Goal: Find specific page/section: Find specific page/section

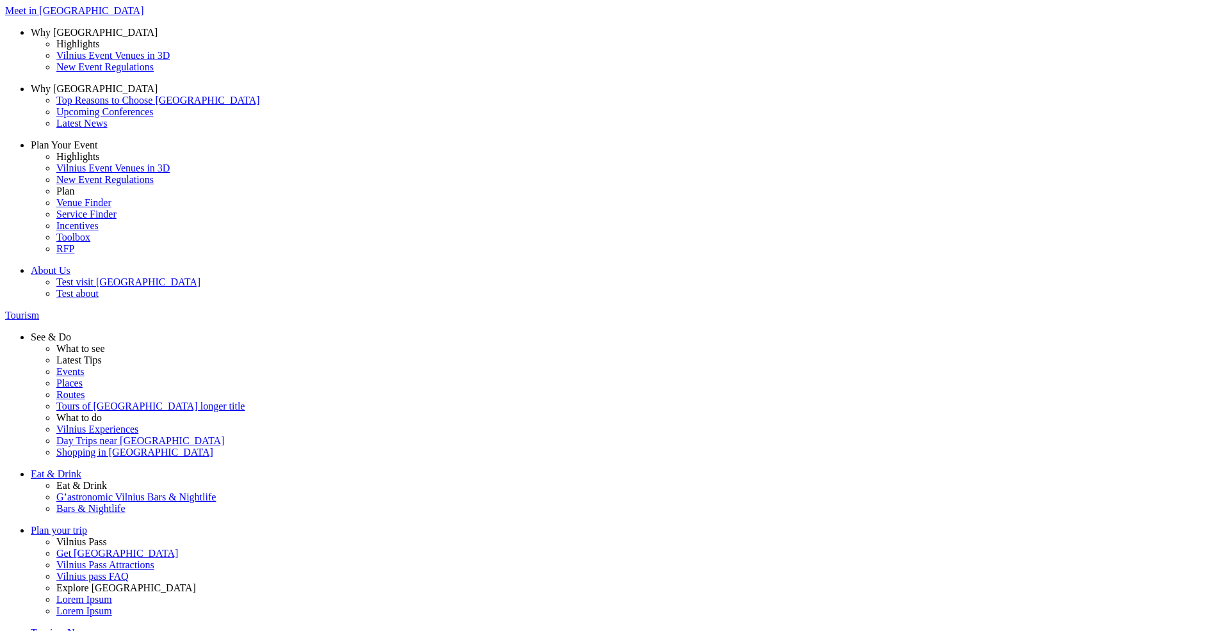
click at [0, 0] on span at bounding box center [0, 0] width 0 height 0
click at [0, 0] on input "Food" at bounding box center [0, 0] width 0 height 0
click at [0, 0] on span at bounding box center [0, 0] width 0 height 0
click at [0, 0] on input "Food" at bounding box center [0, 0] width 0 height 0
click at [0, 0] on span at bounding box center [0, 0] width 0 height 0
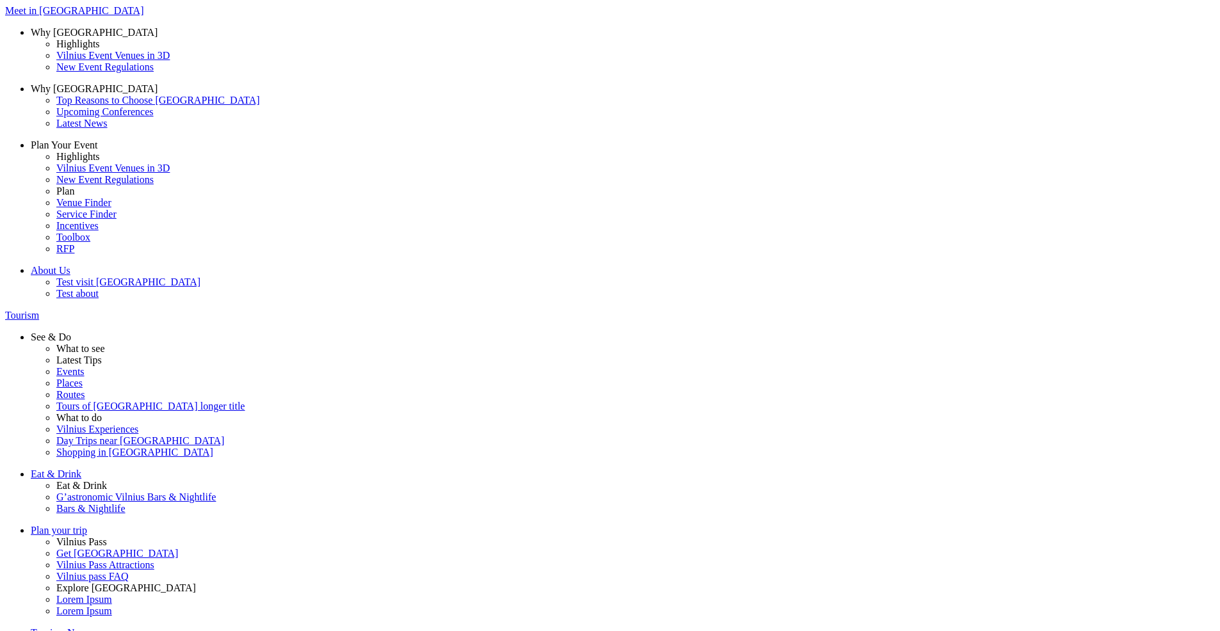
click at [0, 0] on input "Art" at bounding box center [0, 0] width 0 height 0
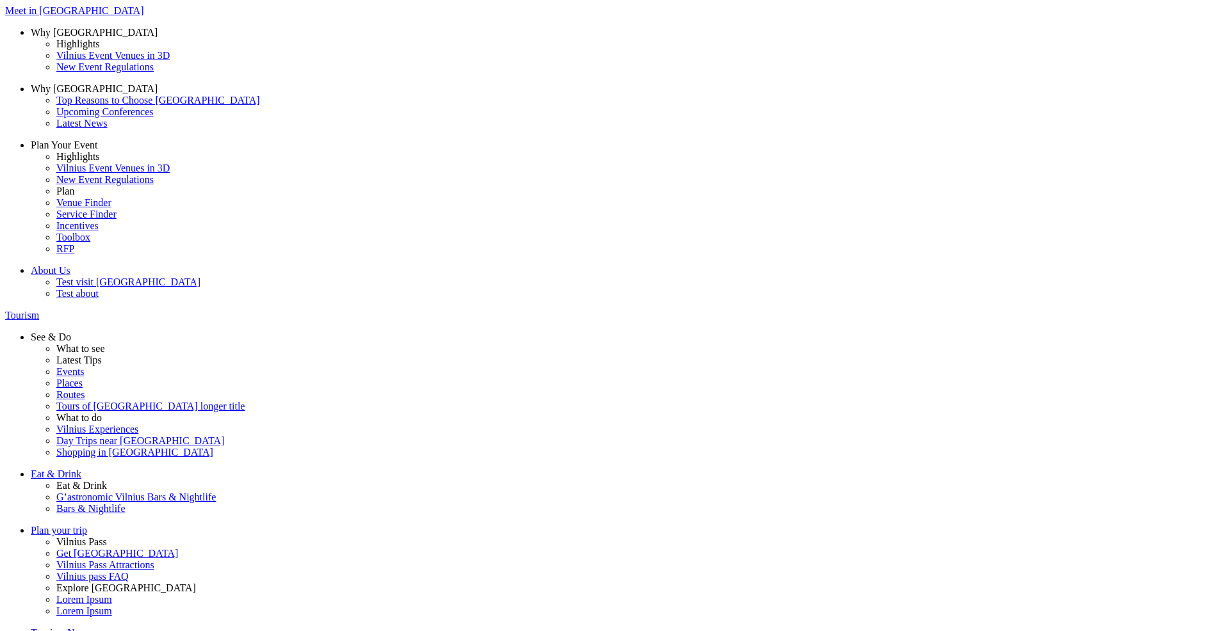
click at [0, 0] on span at bounding box center [0, 0] width 0 height 0
click at [0, 0] on input "[GEOGRAPHIC_DATA] surroundings" at bounding box center [0, 0] width 0 height 0
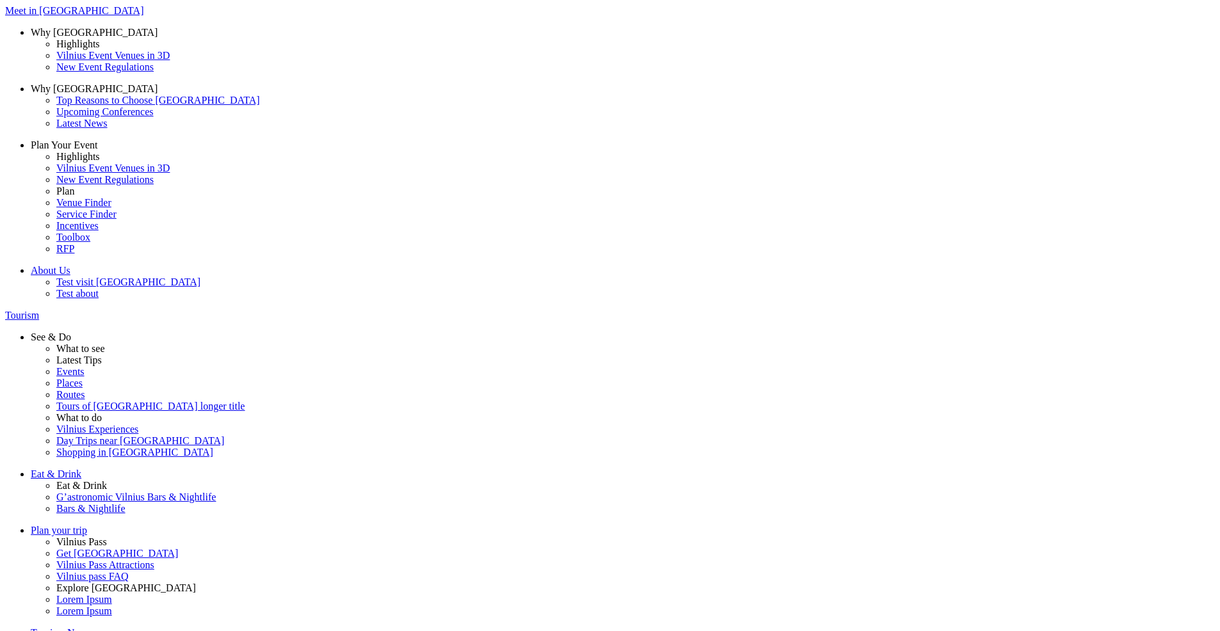
click at [124, 437] on div "23" at bounding box center [62, 431] width 124 height 12
type input "[DATE]"
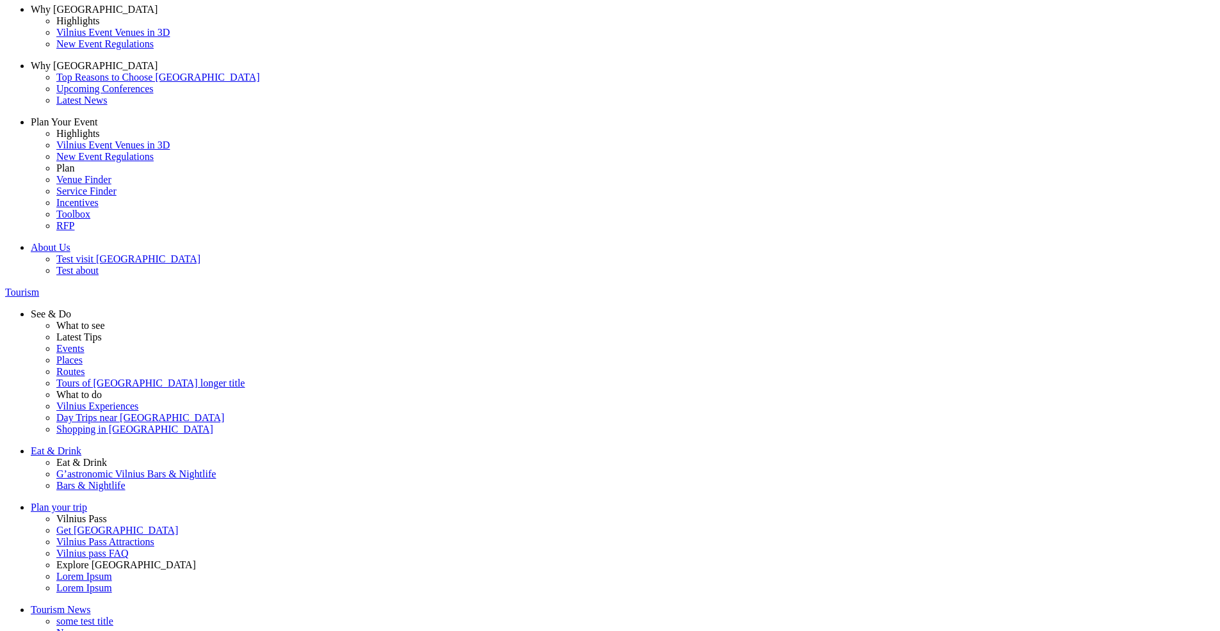
click at [0, 0] on span "Food" at bounding box center [0, 0] width 0 height 0
click at [0, 0] on input "Food" at bounding box center [0, 0] width 0 height 0
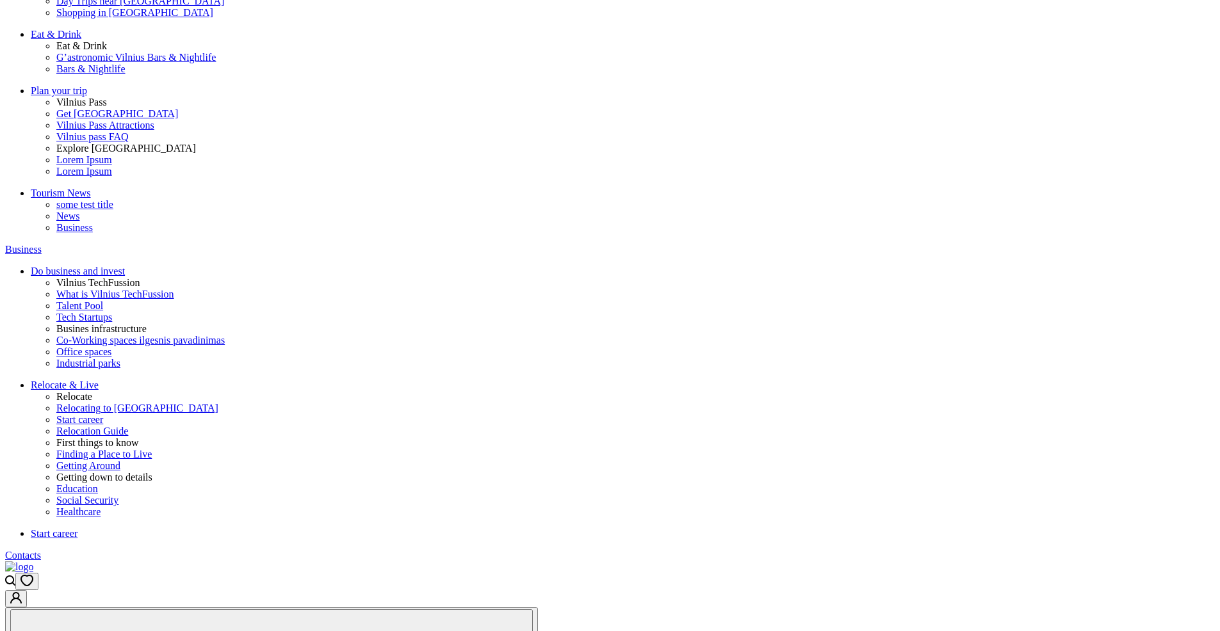
scroll to position [26, 0]
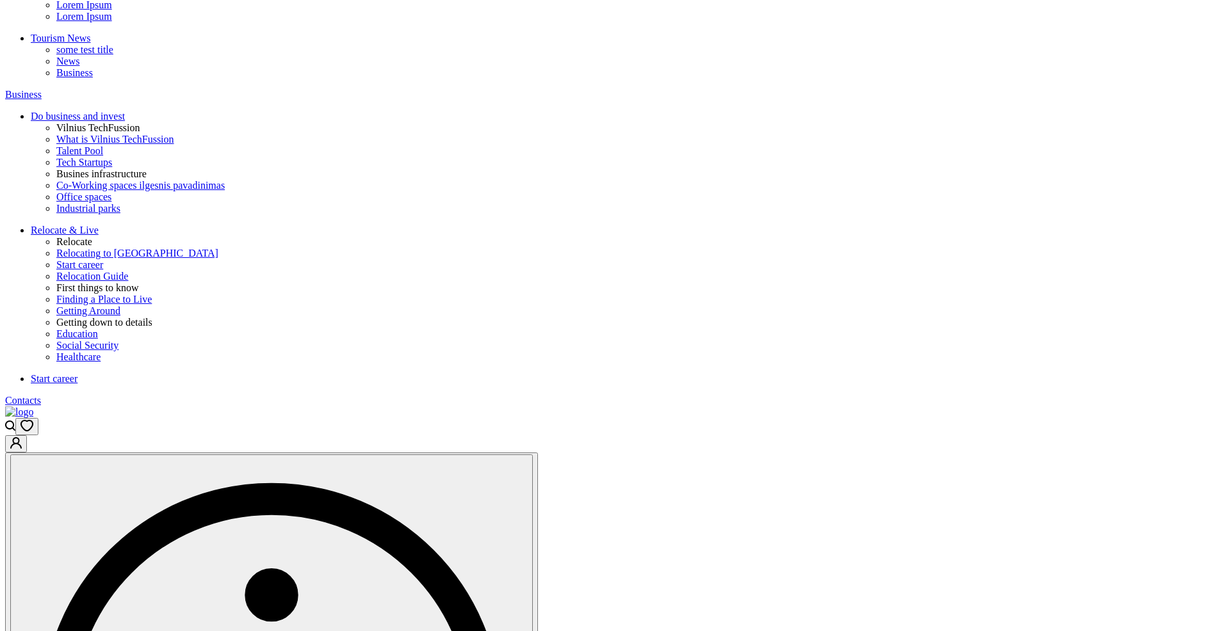
scroll to position [866, 0]
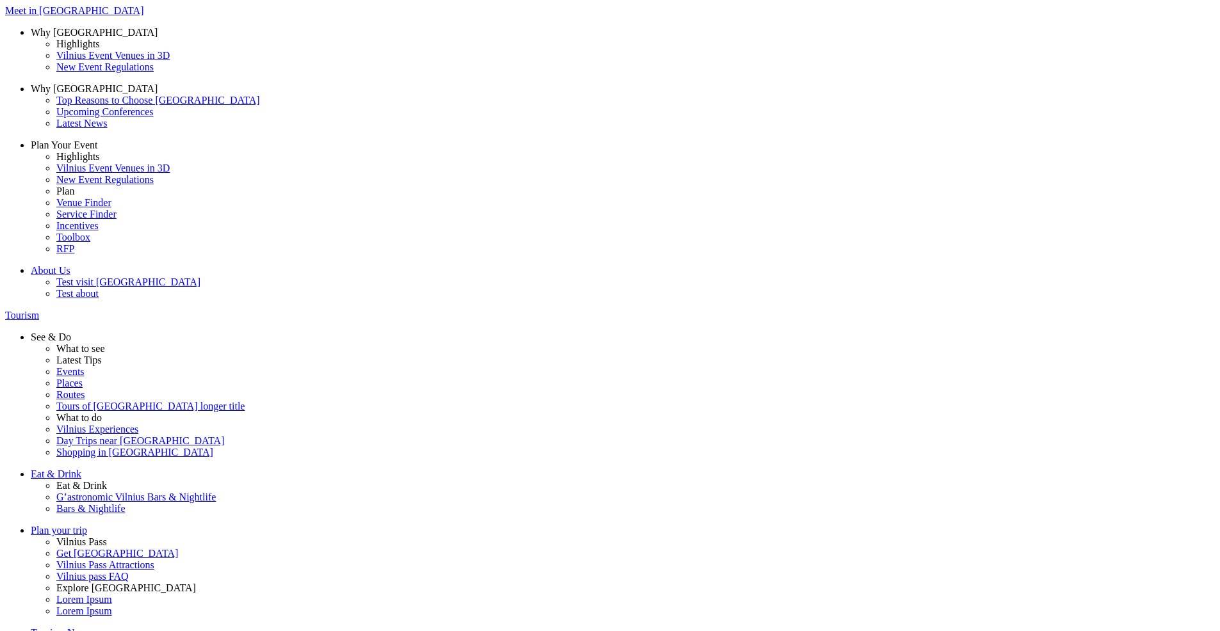
click at [0, 0] on span at bounding box center [0, 0] width 0 height 0
click at [0, 0] on input "Art" at bounding box center [0, 0] width 0 height 0
click at [0, 0] on span at bounding box center [0, 0] width 0 height 0
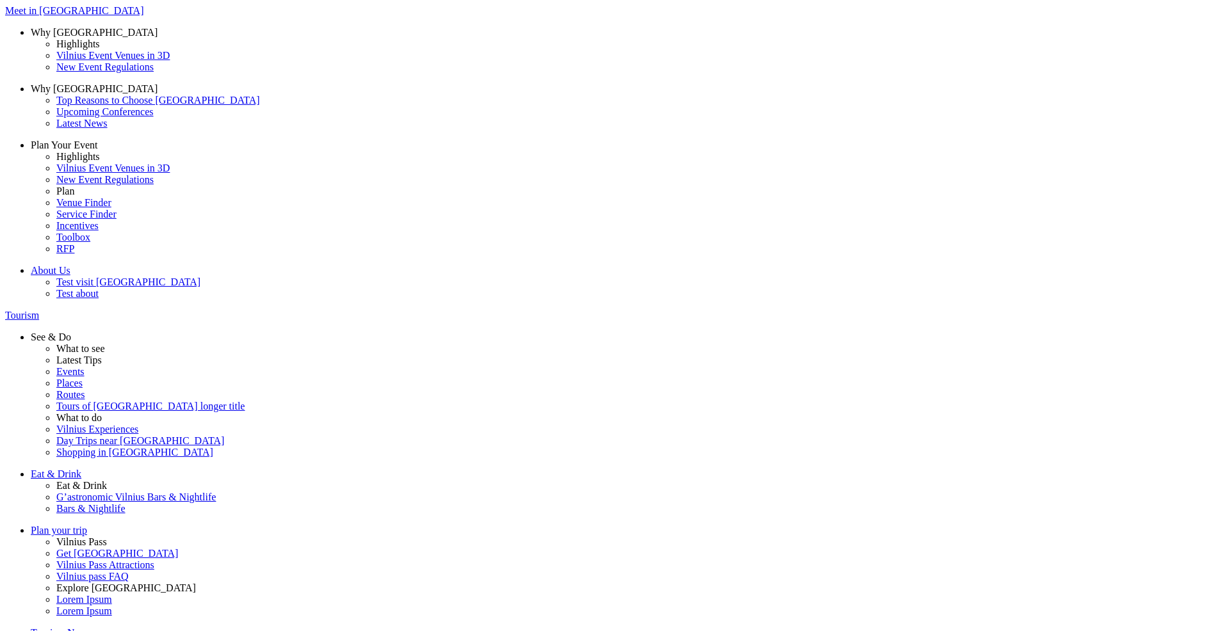
click at [0, 0] on input "Heritage" at bounding box center [0, 0] width 0 height 0
click at [124, 195] on div "2" at bounding box center [62, 189] width 124 height 12
type input "[DATE]"
drag, startPoint x: 1083, startPoint y: 355, endPoint x: 1075, endPoint y: 393, distance: 39.3
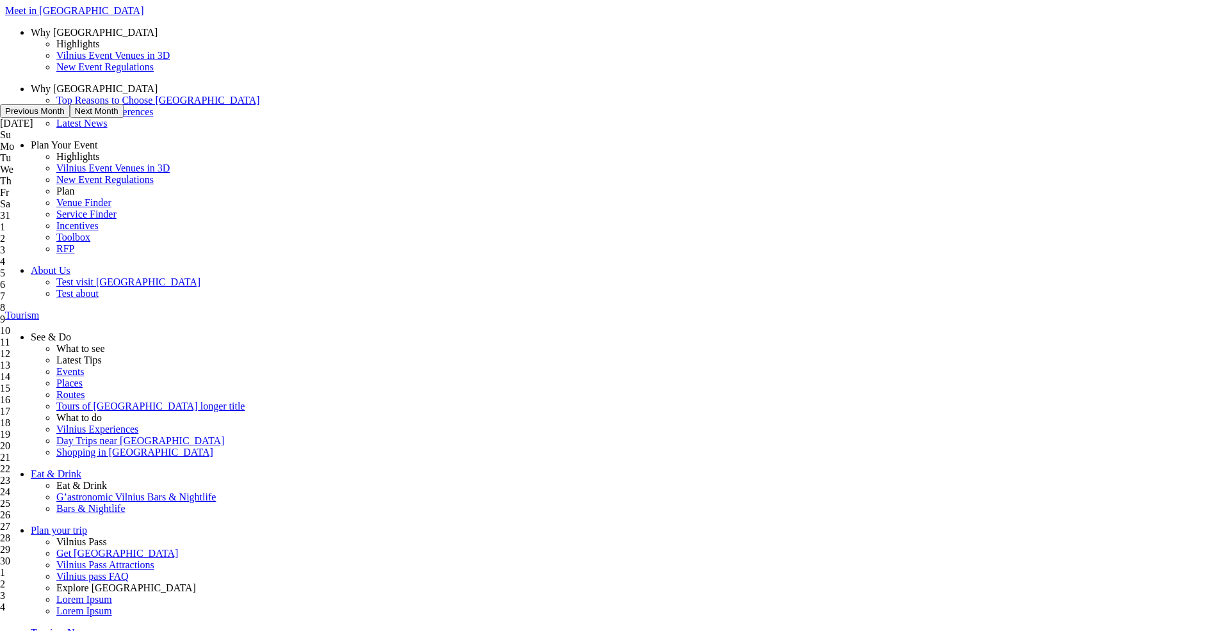
click at [124, 291] on div "31 1 2 3 4 5 6" at bounding box center [62, 250] width 124 height 81
click at [124, 314] on div "8" at bounding box center [62, 308] width 124 height 12
type input "08-09-2025"
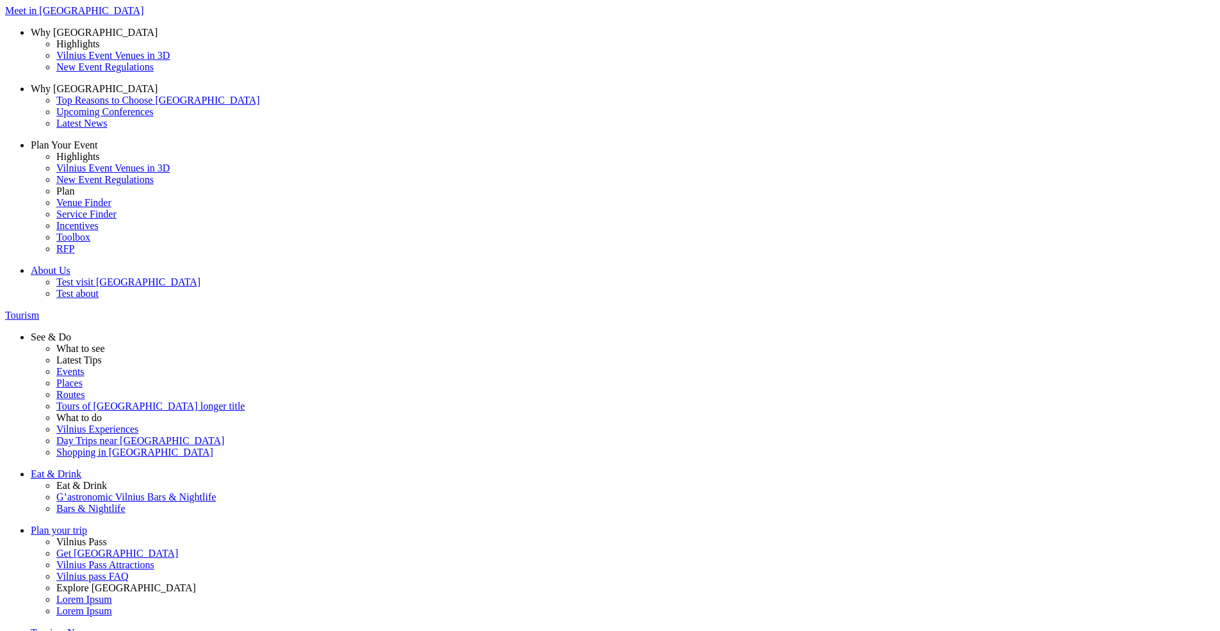
scroll to position [23, 0]
